Goal: Find specific page/section: Find specific page/section

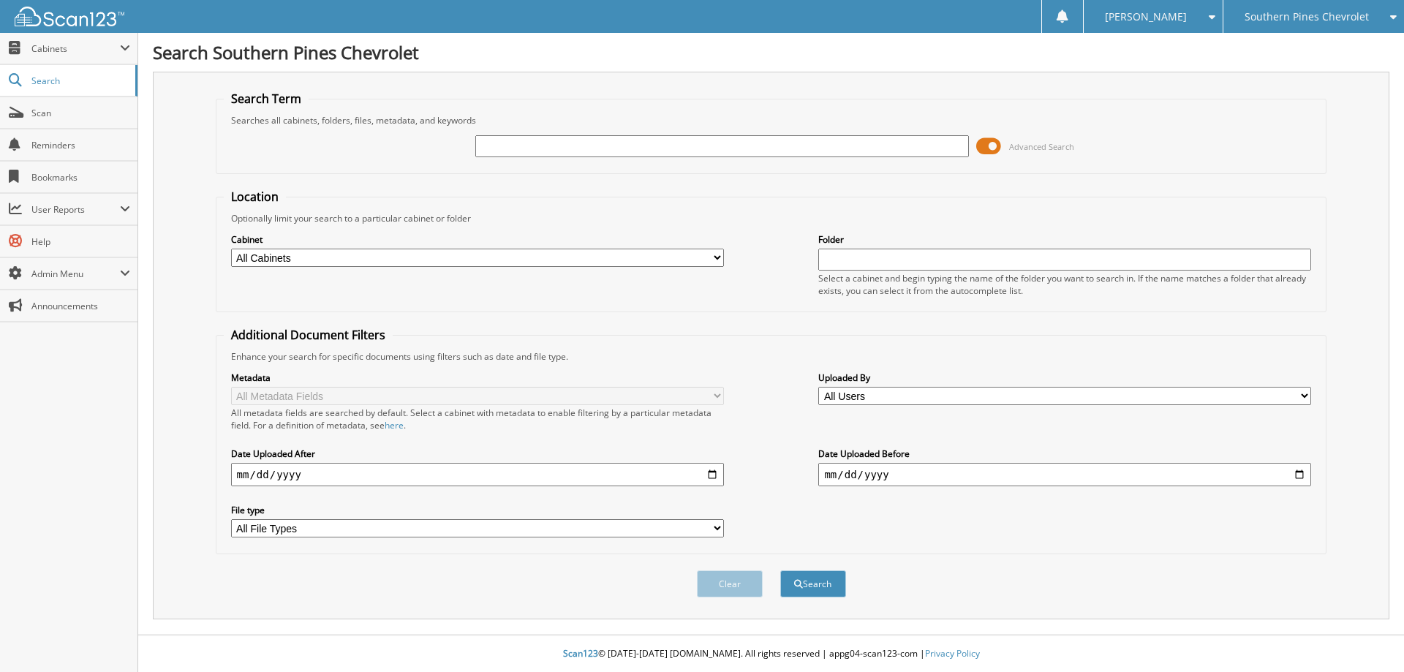
paste input "1GNEVGKW7NJ174013"
type input "1GNEVGKW7NJ174013"
click at [780, 570] on button "Search" at bounding box center [813, 583] width 66 height 27
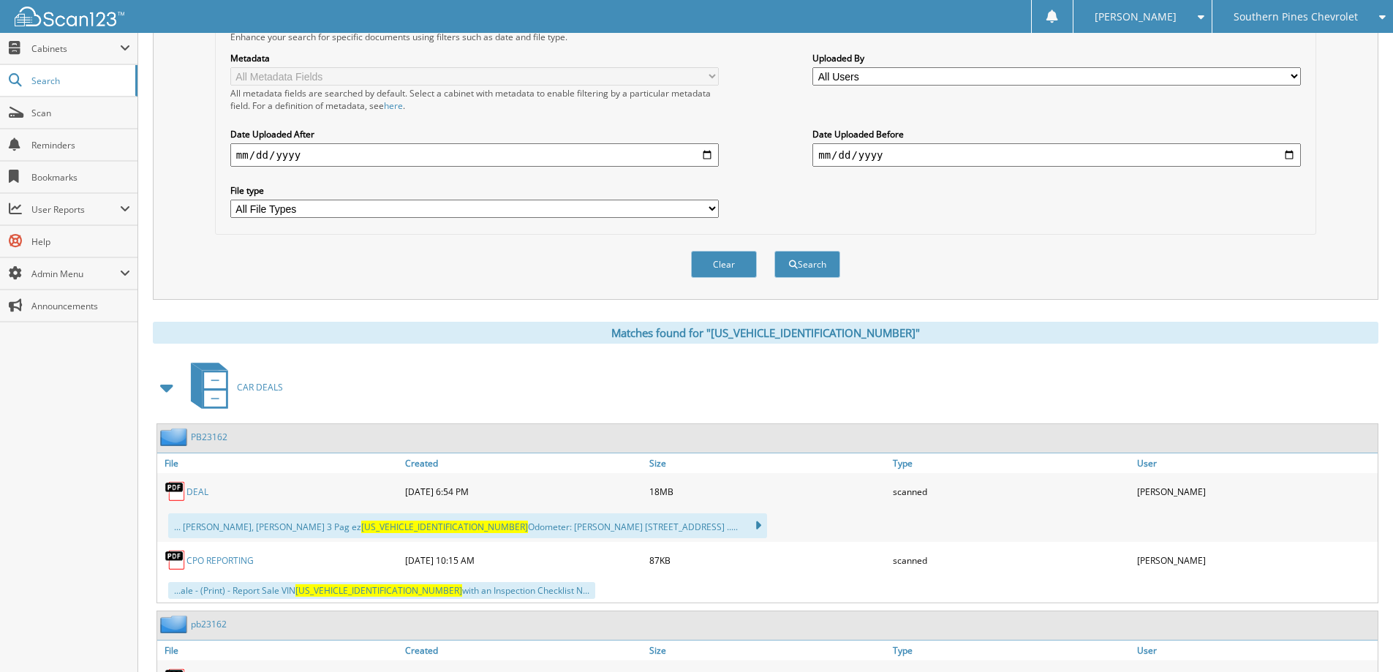
scroll to position [535, 0]
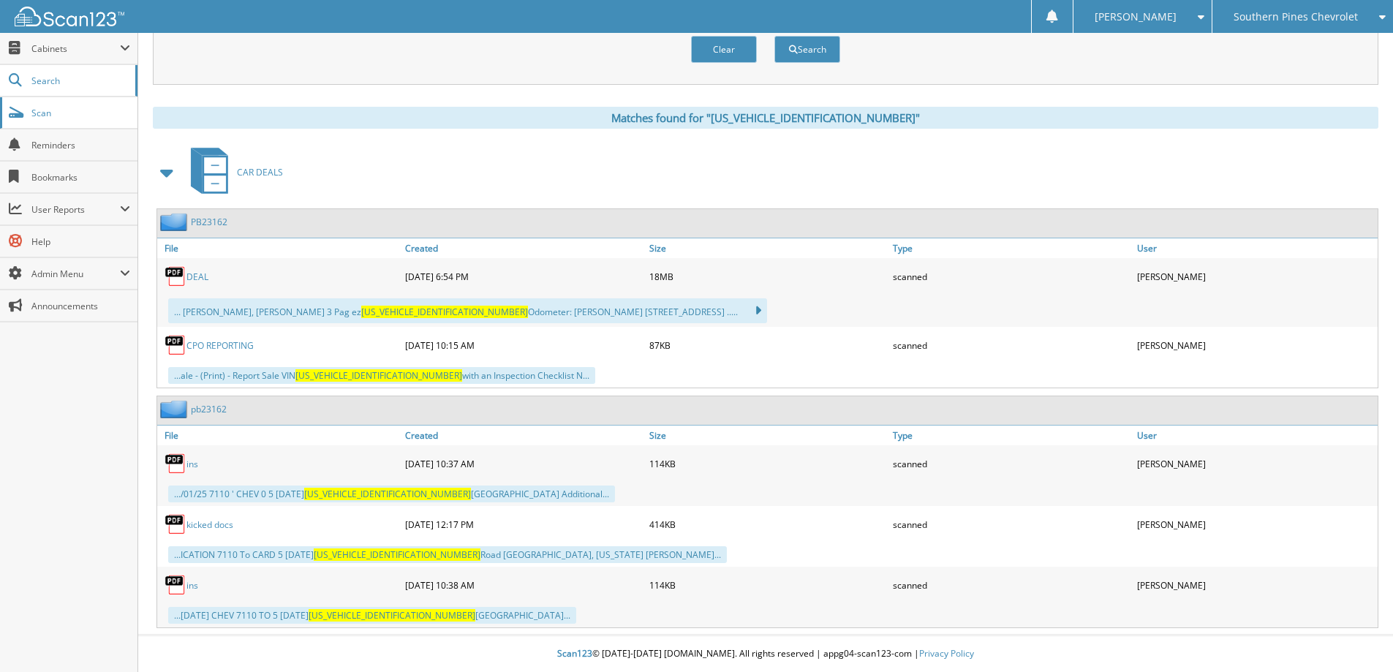
click at [47, 116] on span "Scan" at bounding box center [80, 113] width 99 height 12
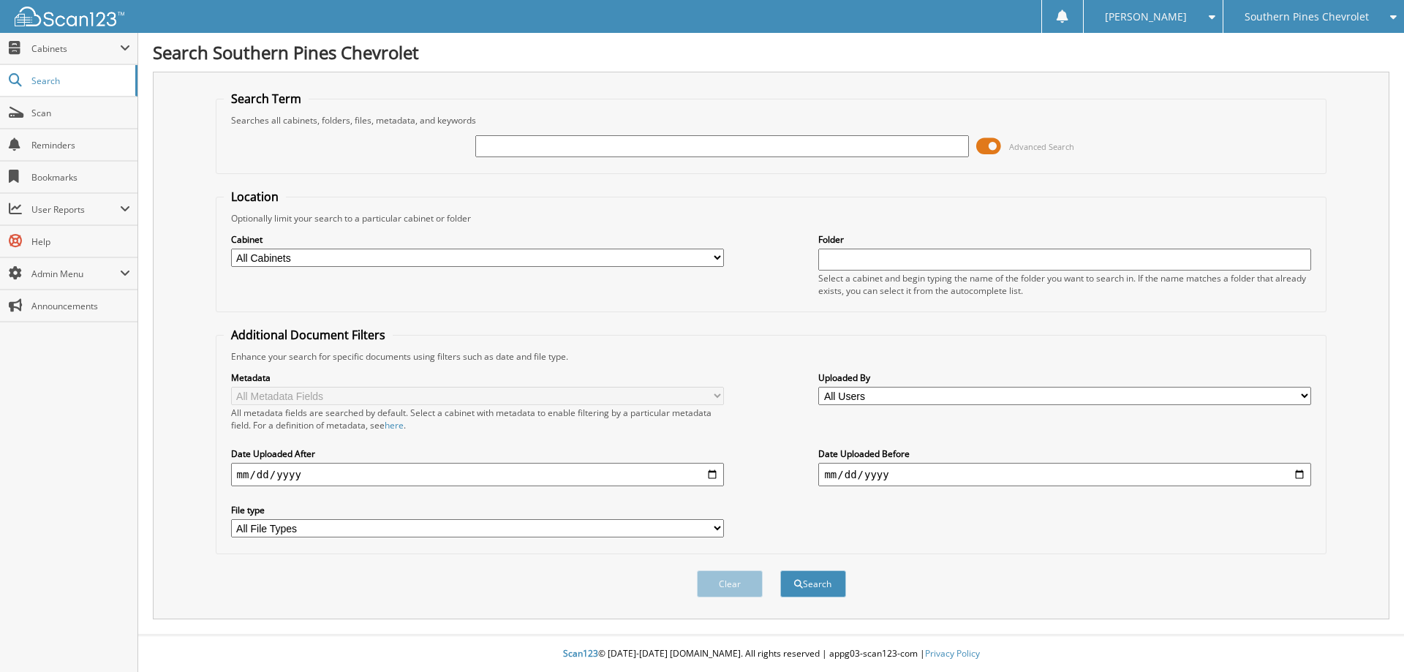
paste input "4T1DAACK0SU190438"
type input "4T1DAACK0SU190438"
click at [780, 570] on button "Search" at bounding box center [813, 583] width 66 height 27
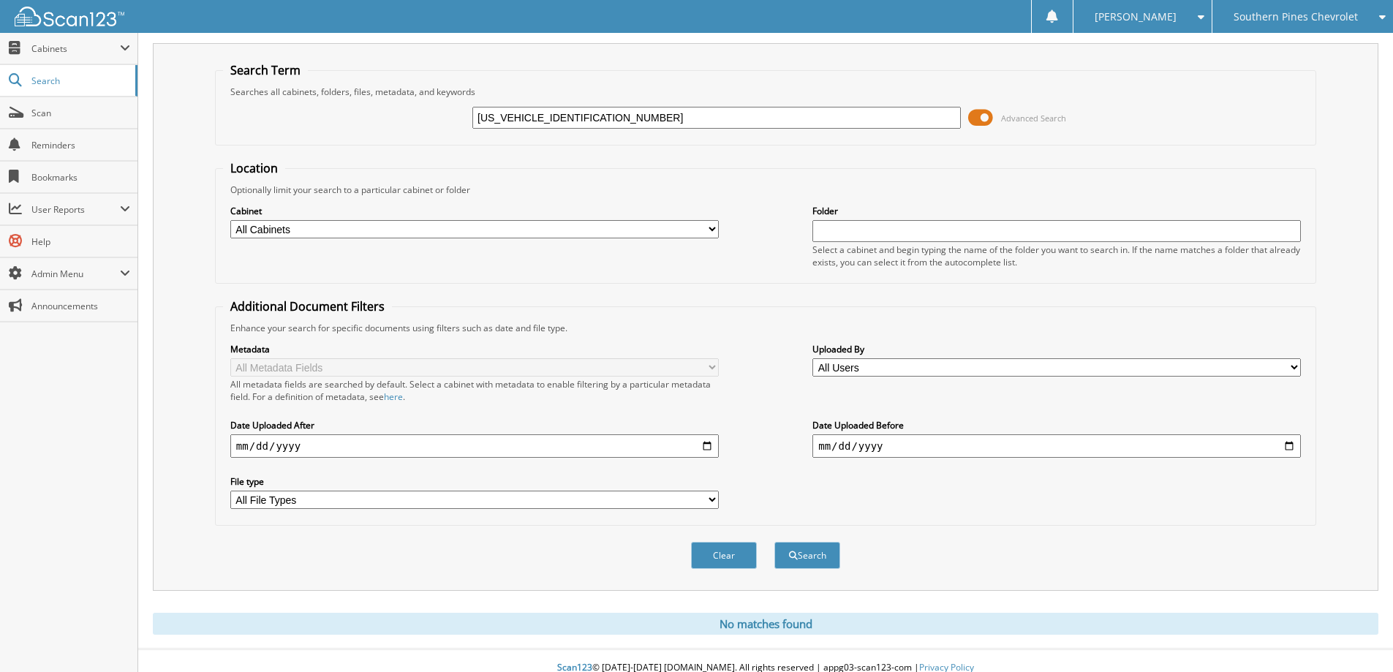
scroll to position [43, 0]
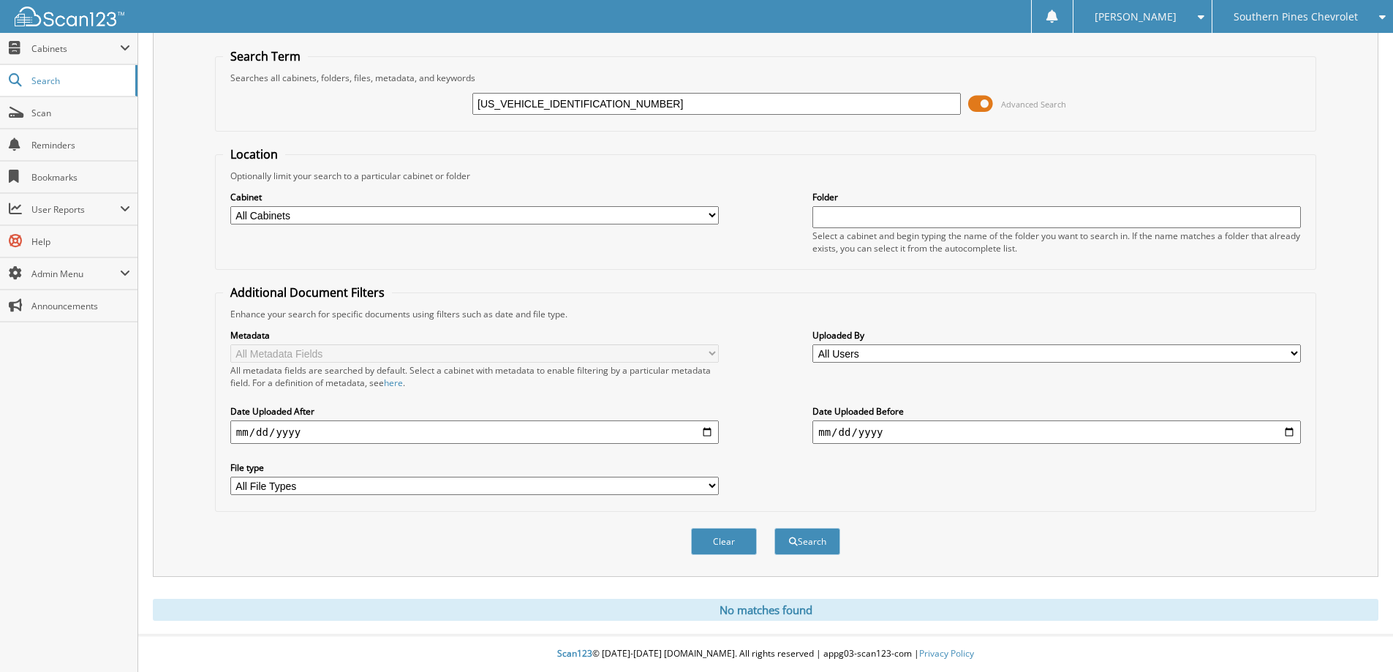
click at [1013, 105] on span "Advanced Search" at bounding box center [1033, 104] width 65 height 11
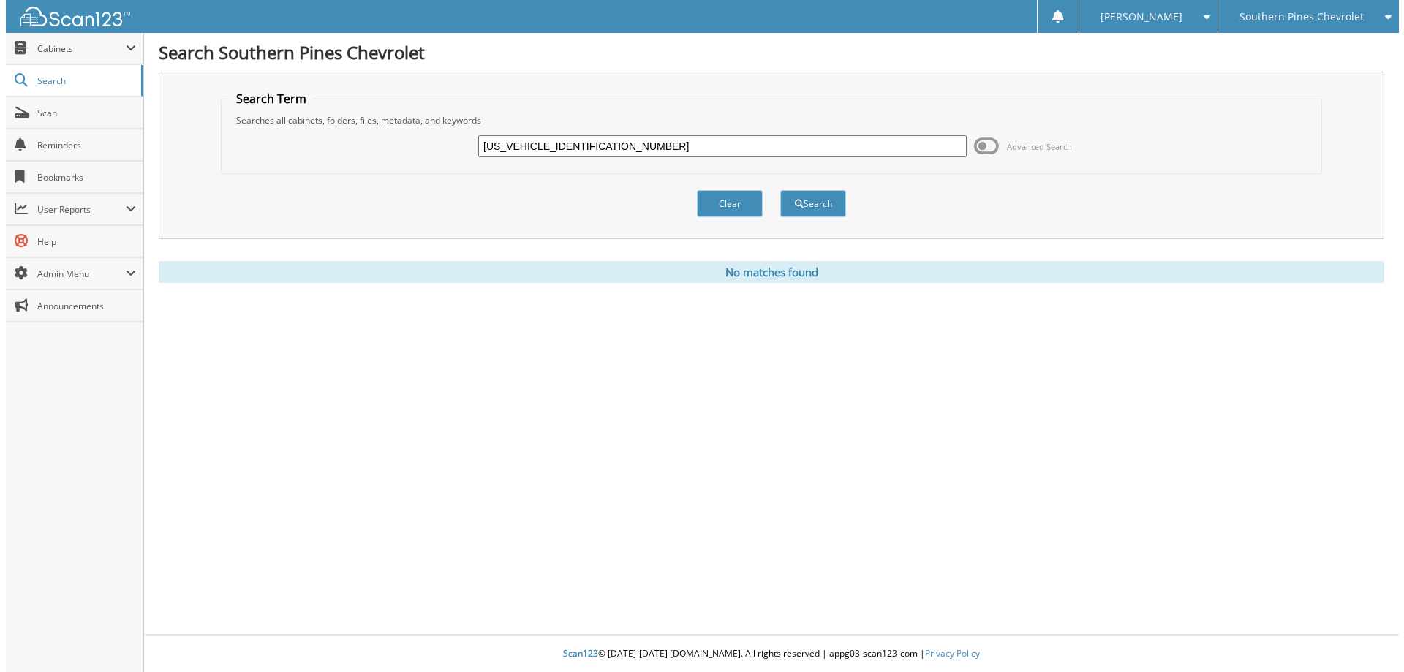
scroll to position [0, 0]
click at [812, 210] on button "Search" at bounding box center [813, 203] width 66 height 27
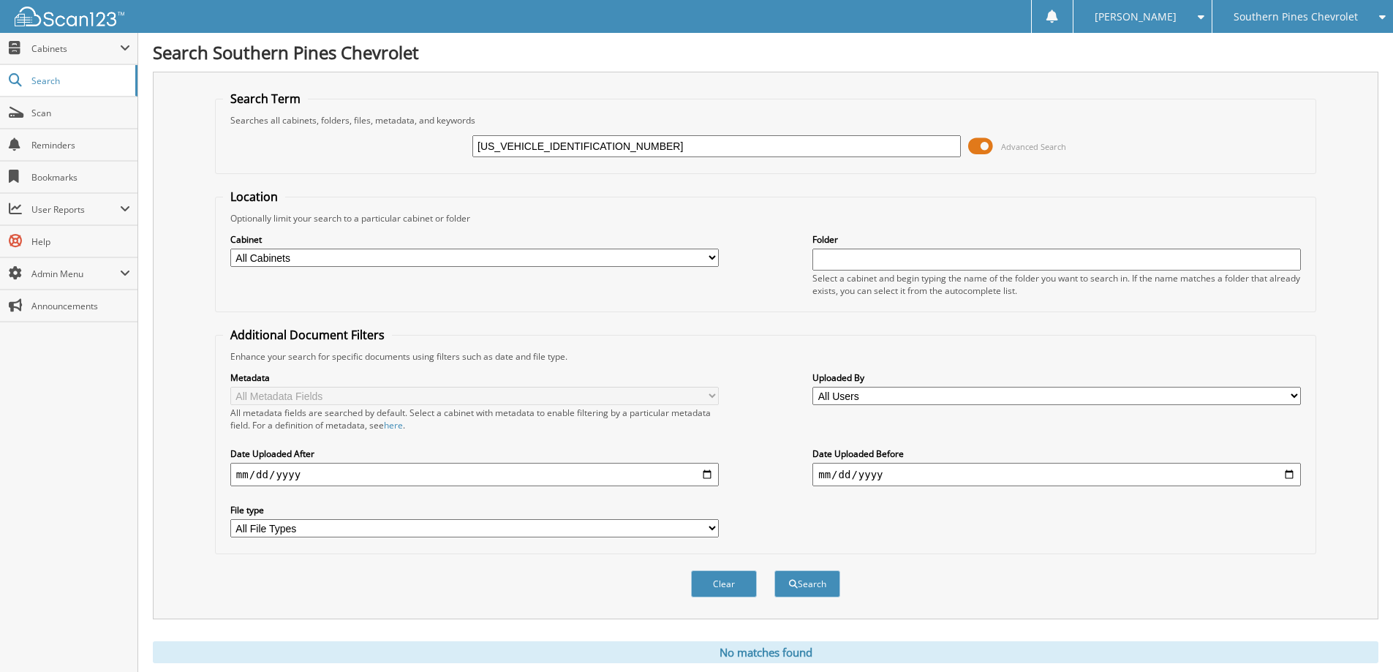
click at [1303, 20] on span "Southern Pines Chevrolet" at bounding box center [1295, 16] width 124 height 9
click at [1290, 51] on link "Pinehurst Toyota Hyundai" at bounding box center [1302, 46] width 181 height 26
